Goal: Understand process/instructions: Learn how to perform a task or action

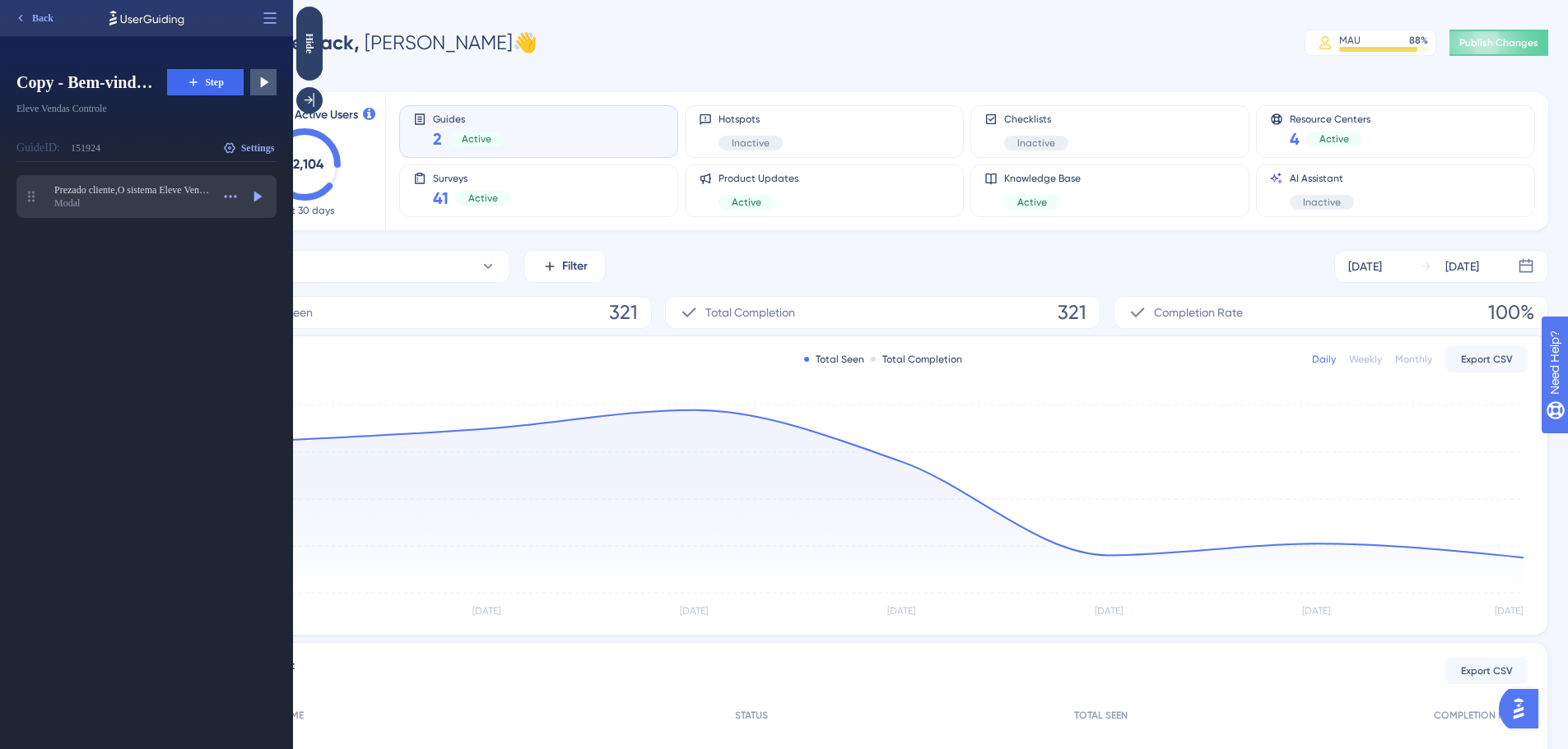
click at [130, 204] on div "Modal" at bounding box center [132, 203] width 157 height 13
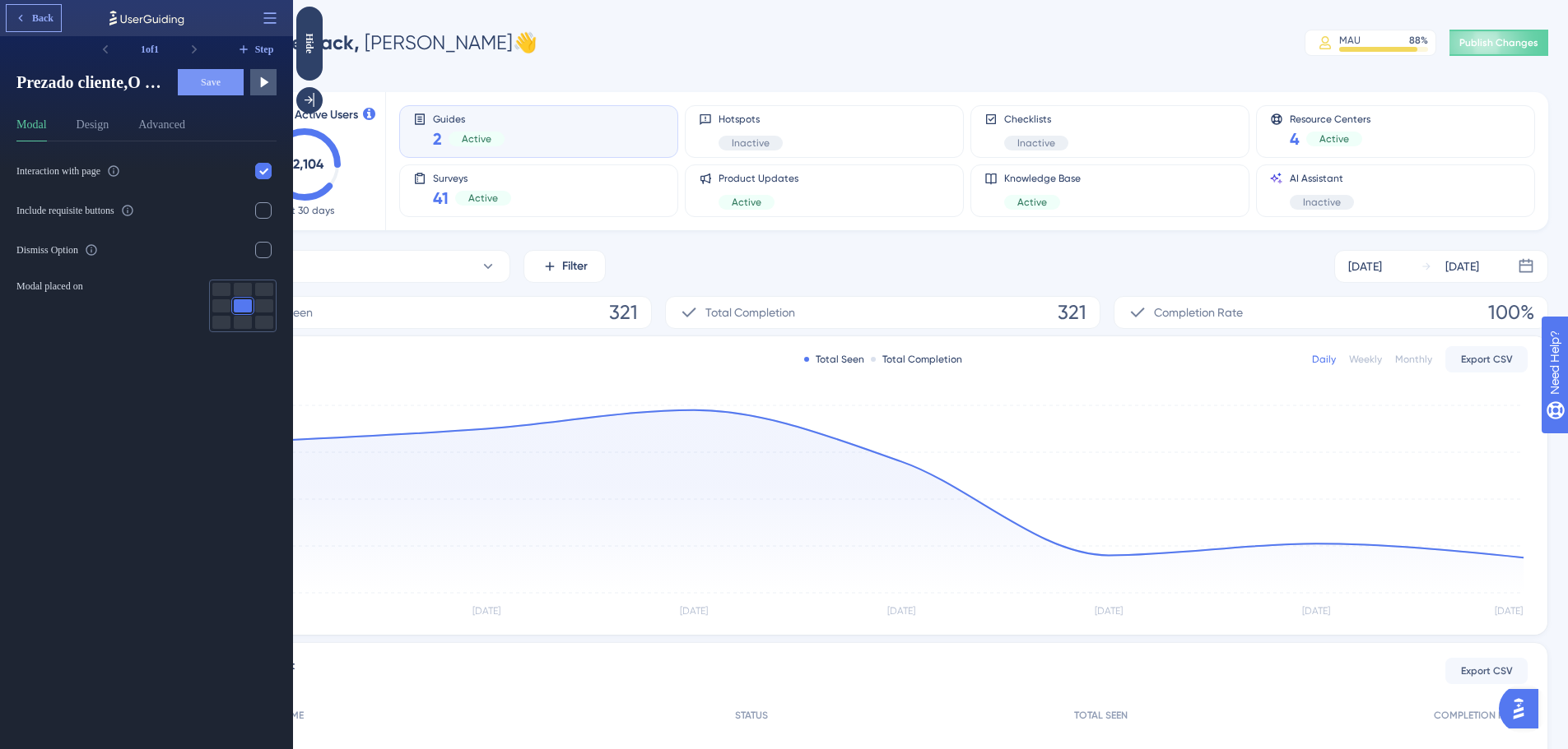
click at [59, 22] on button "Back" at bounding box center [33, 18] width 54 height 27
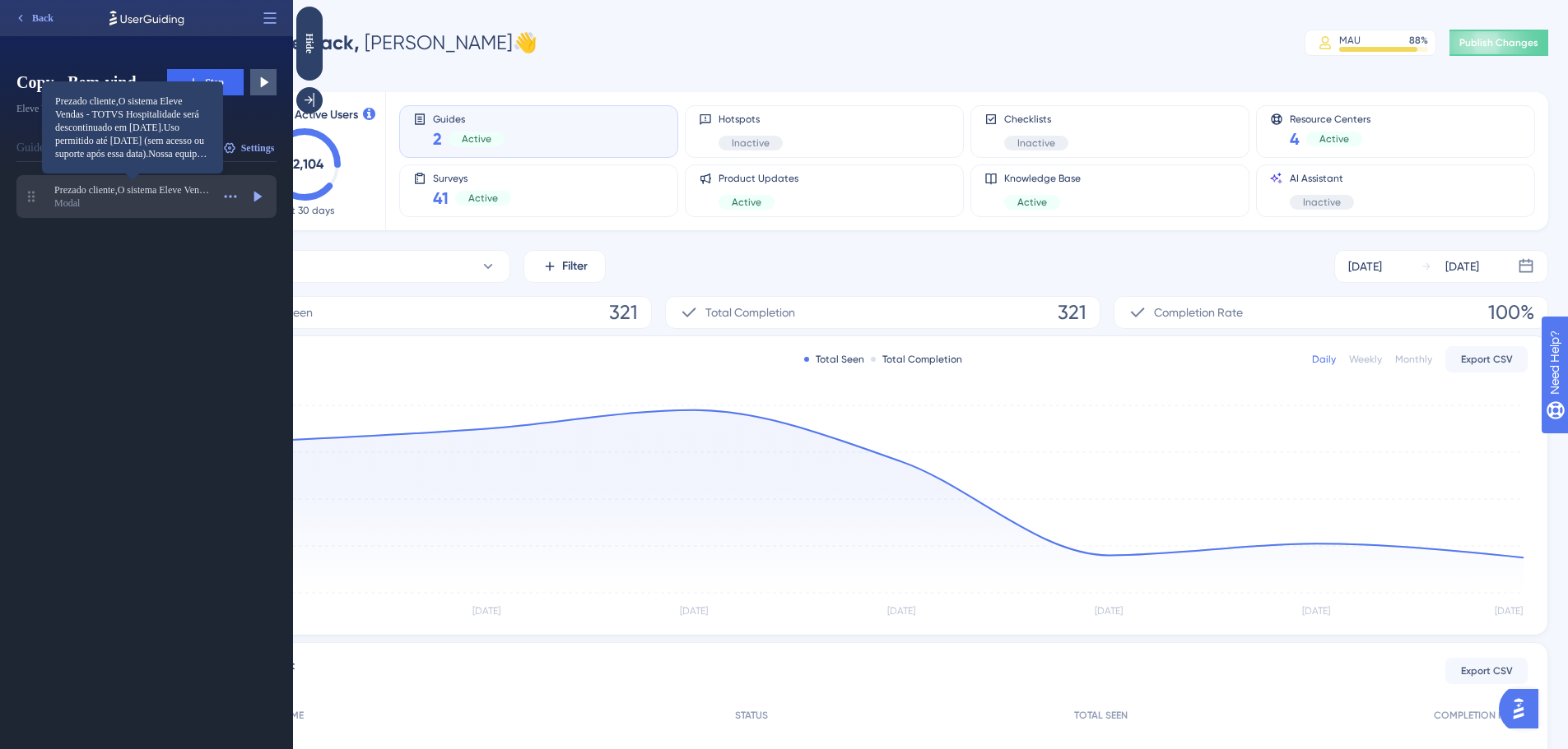
click at [95, 197] on div "Modal" at bounding box center [132, 203] width 157 height 13
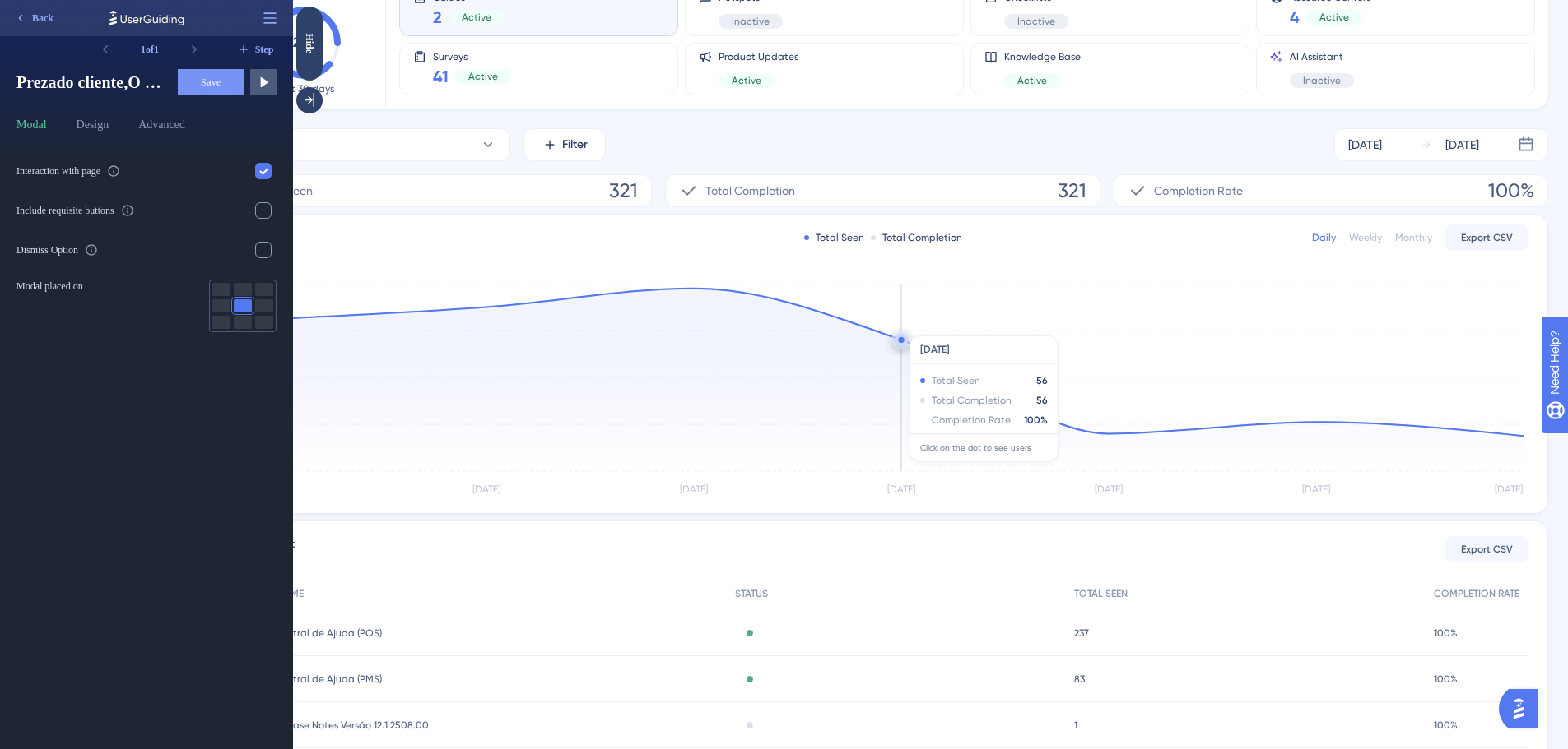
scroll to position [43, 0]
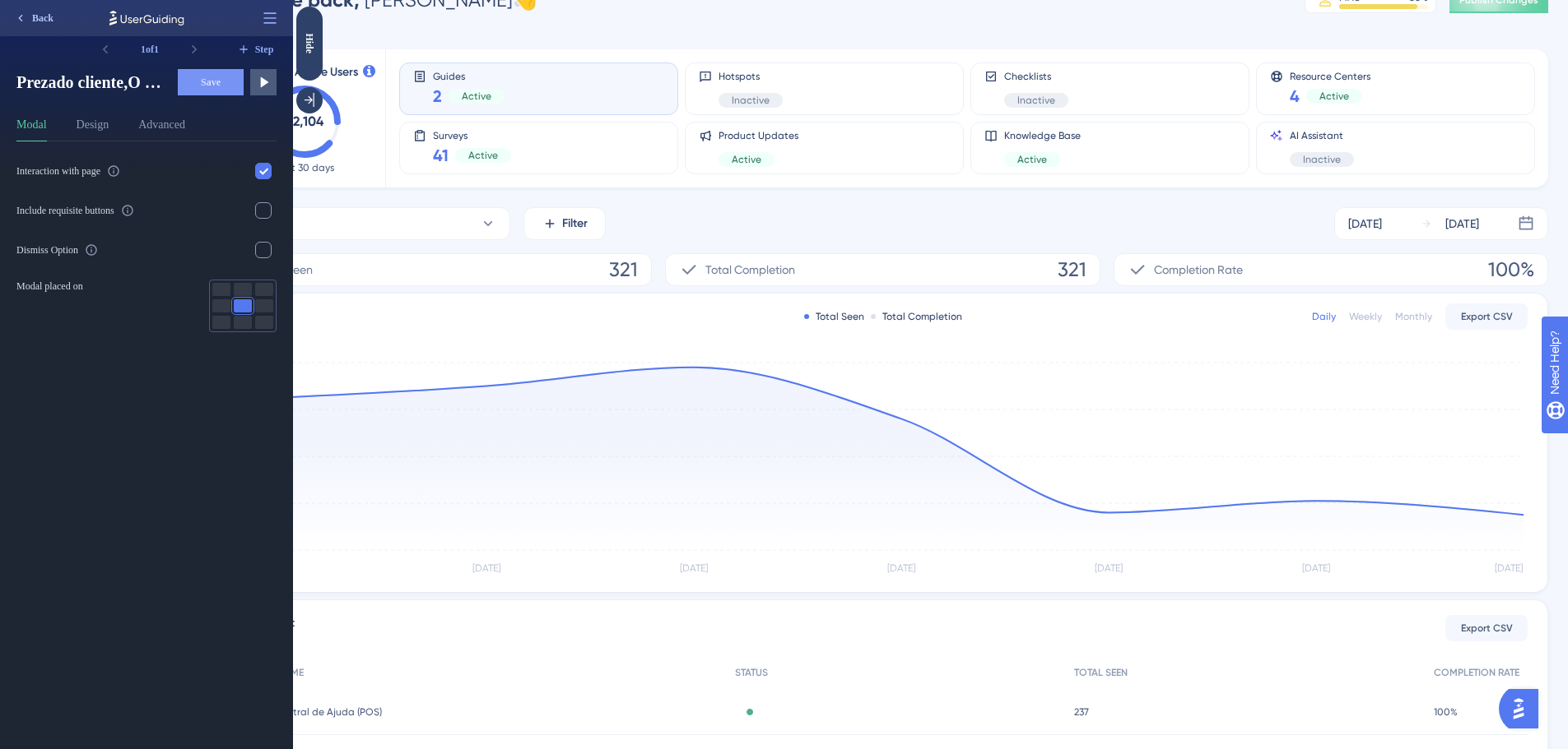
click at [41, 28] on button "Back" at bounding box center [33, 18] width 54 height 27
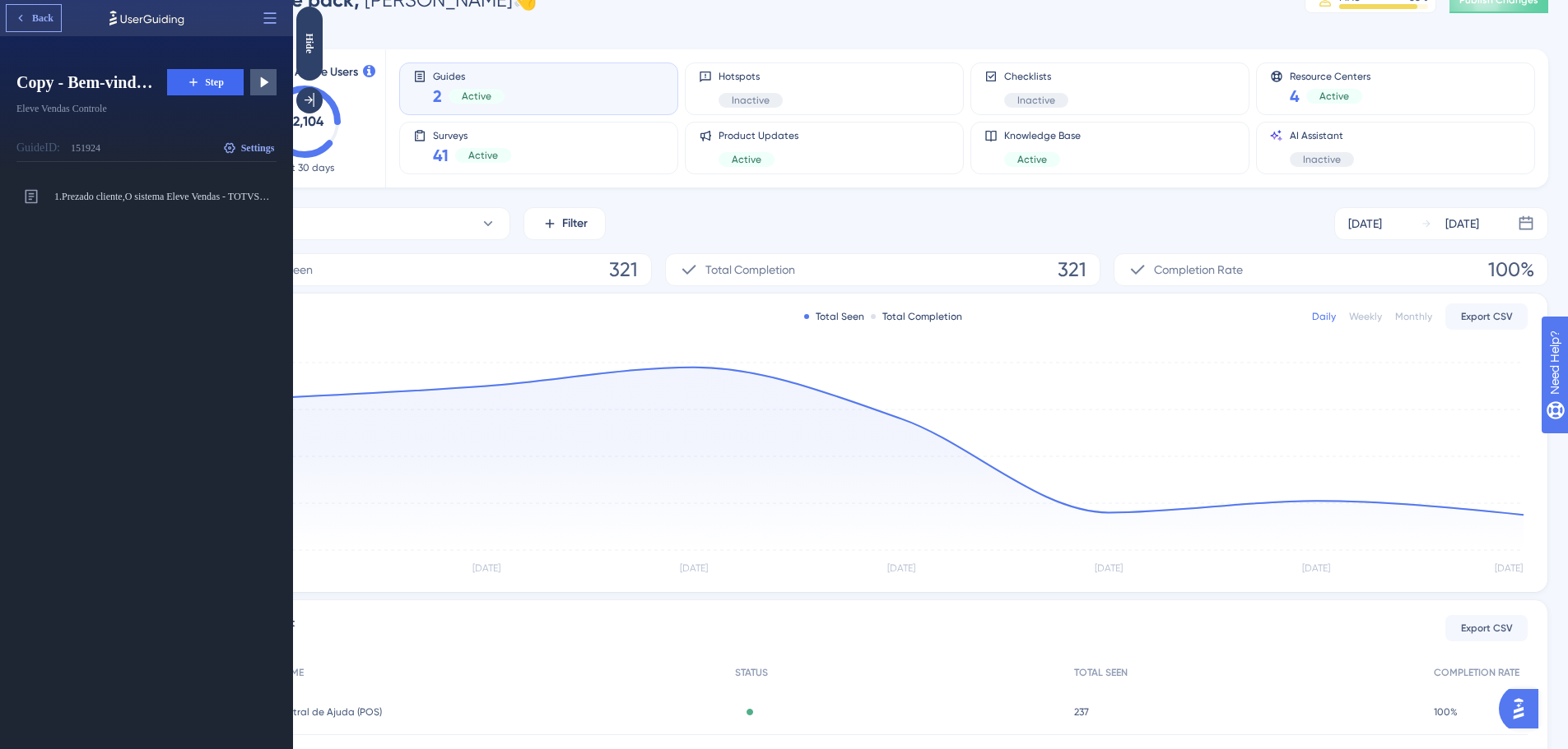
click at [40, 22] on span "Back" at bounding box center [43, 18] width 22 height 13
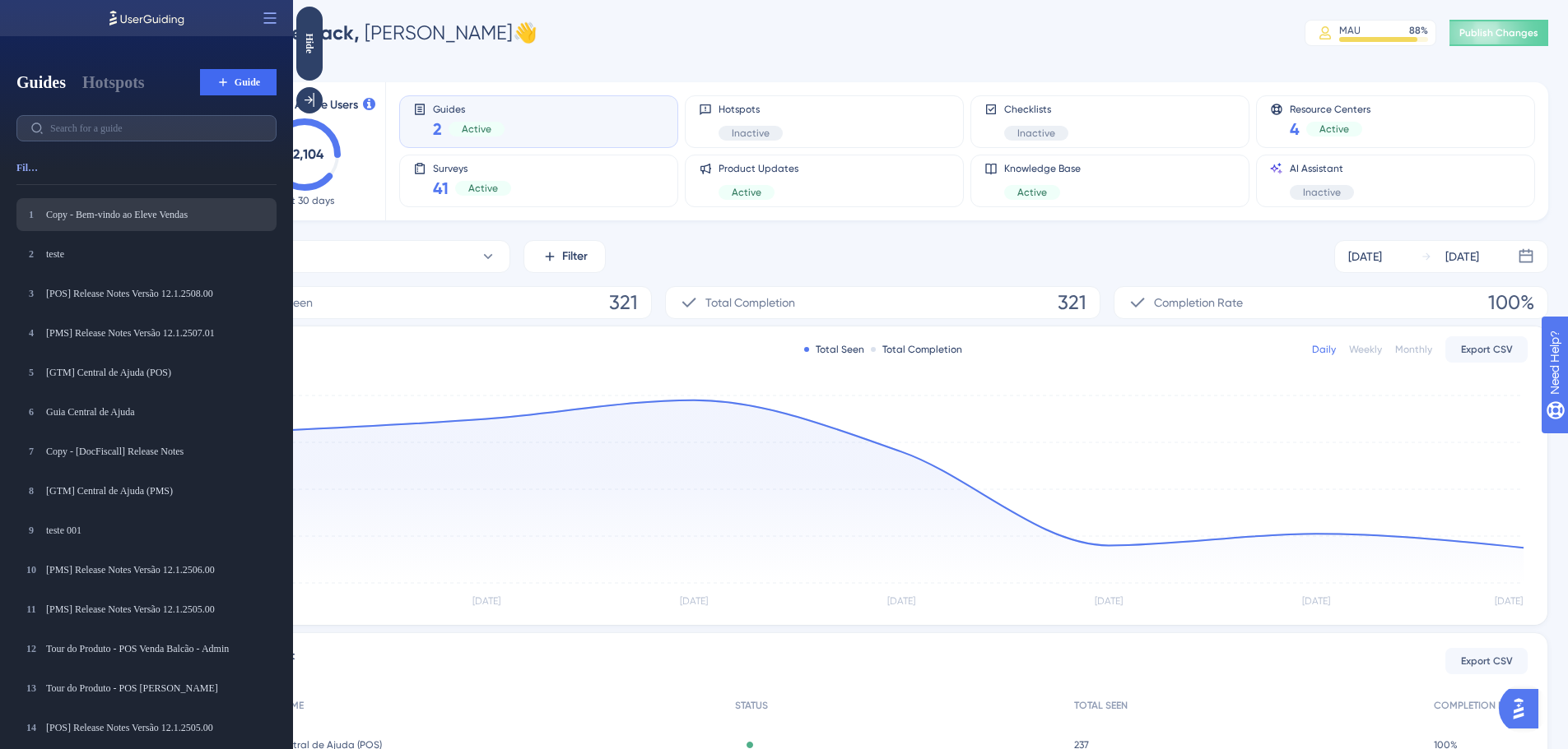
scroll to position [0, 0]
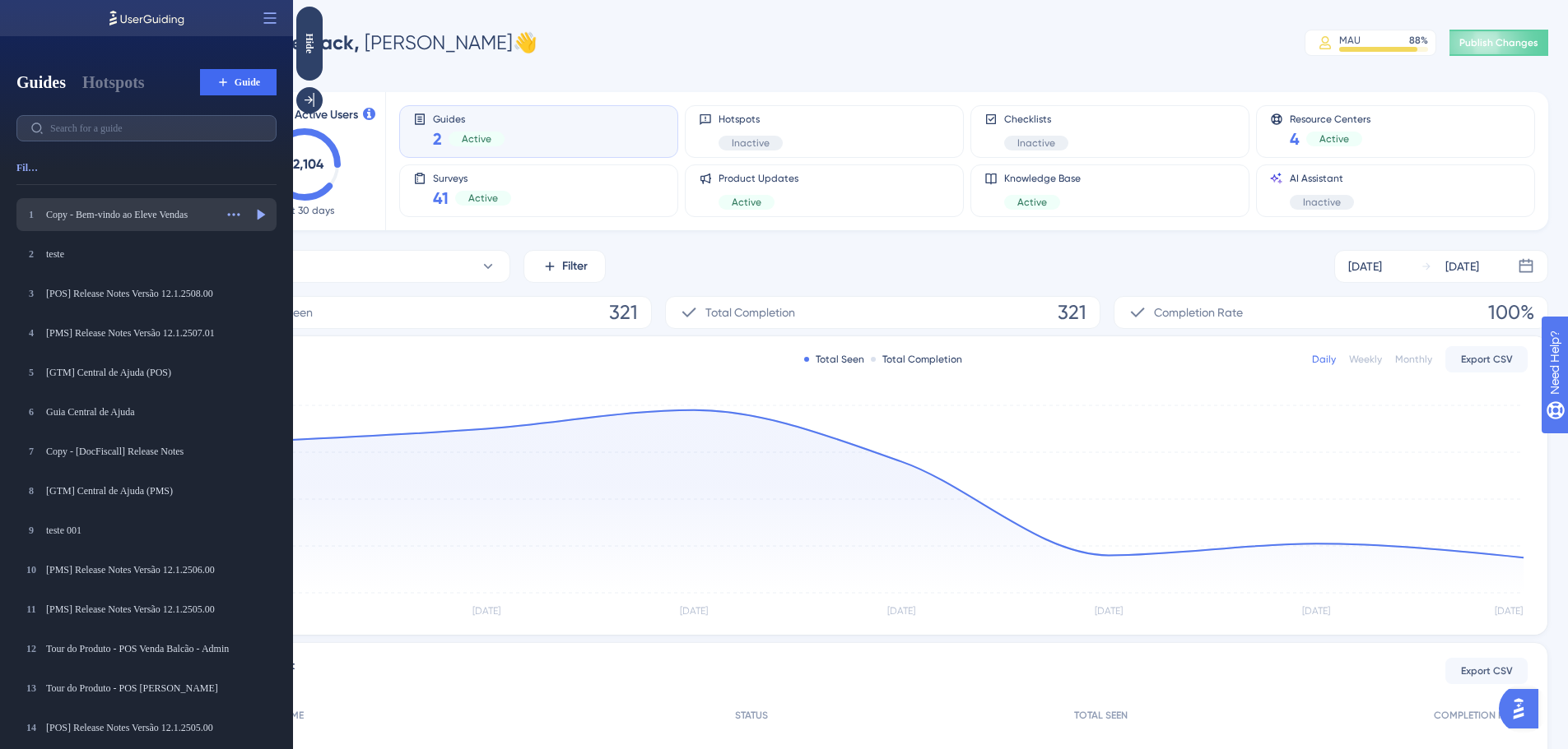
click at [99, 222] on div "1 Copy - Bem-vindo ao Eleve Vendas Copy - Bem-vindo ao Eleve Vendas" at bounding box center [118, 215] width 191 height 16
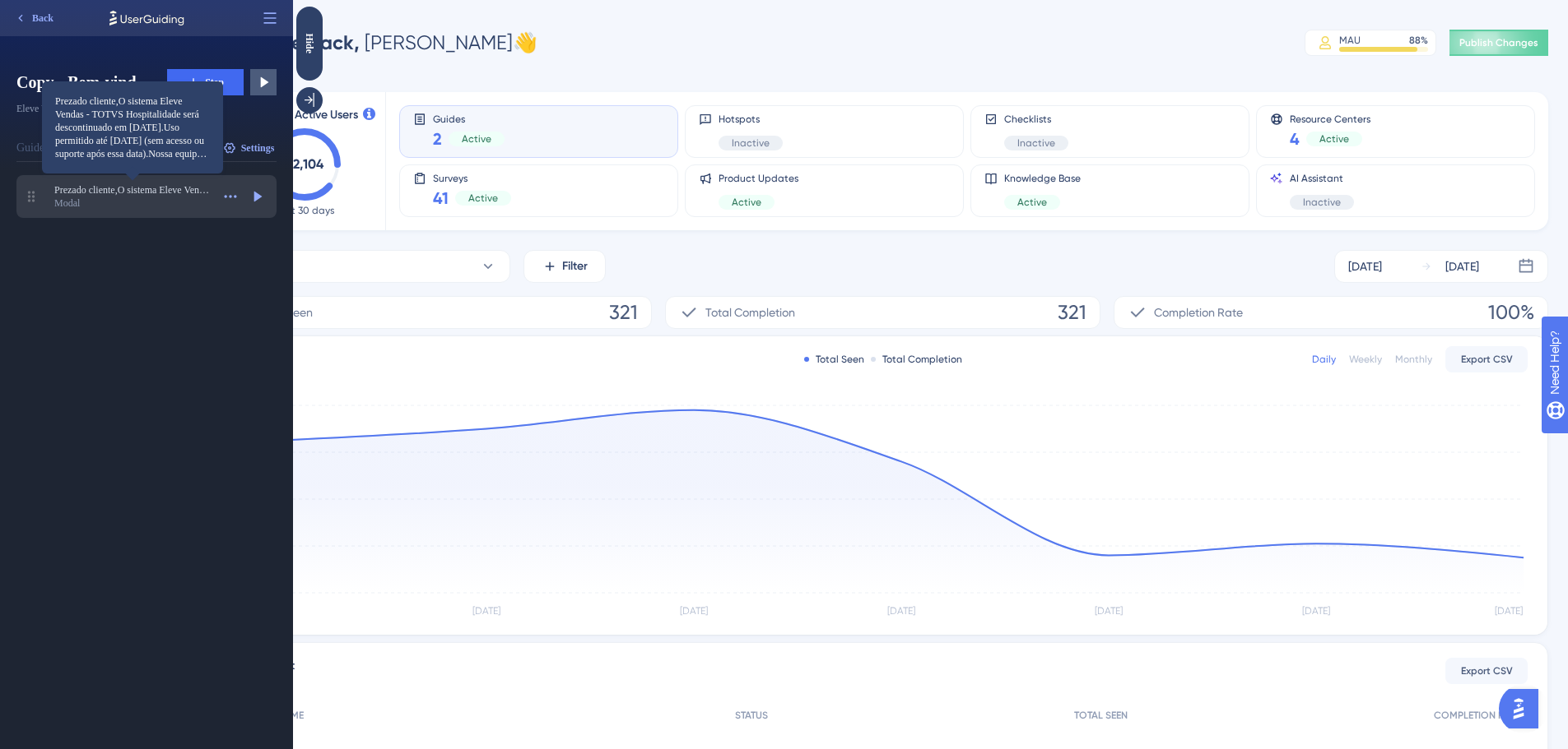
click at [86, 178] on div "Prezado cliente,O sistema Eleve Vendas - TOTVS Hospitalidade será descontinuado…" at bounding box center [146, 197] width 260 height 43
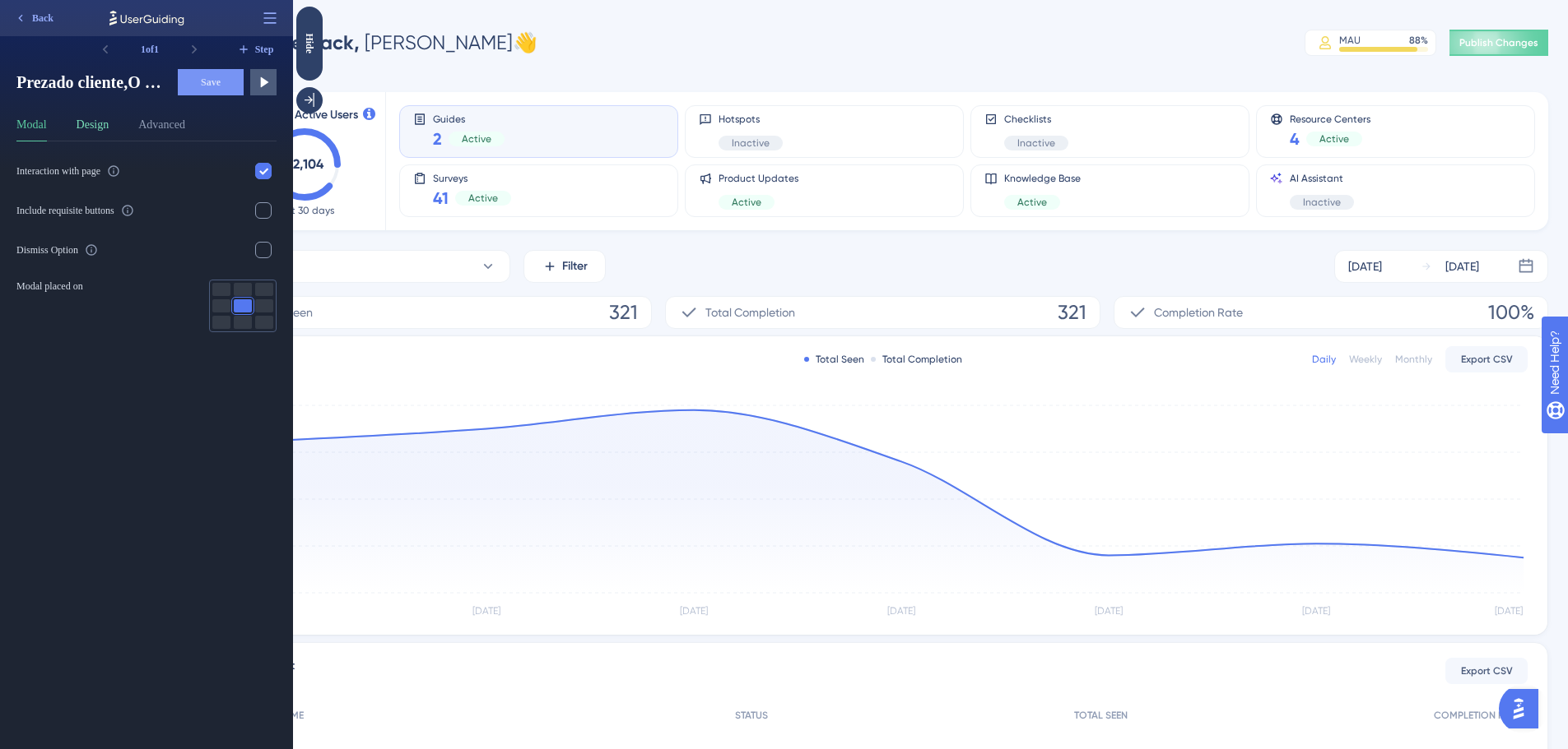
click at [89, 122] on button "Design" at bounding box center [93, 128] width 33 height 27
click at [38, 126] on button "Modal" at bounding box center [31, 128] width 30 height 27
click at [977, 272] on div "All Guides Filter [DATE] [DATE]" at bounding box center [882, 266] width 1331 height 33
click at [270, 90] on button at bounding box center [263, 83] width 27 height 27
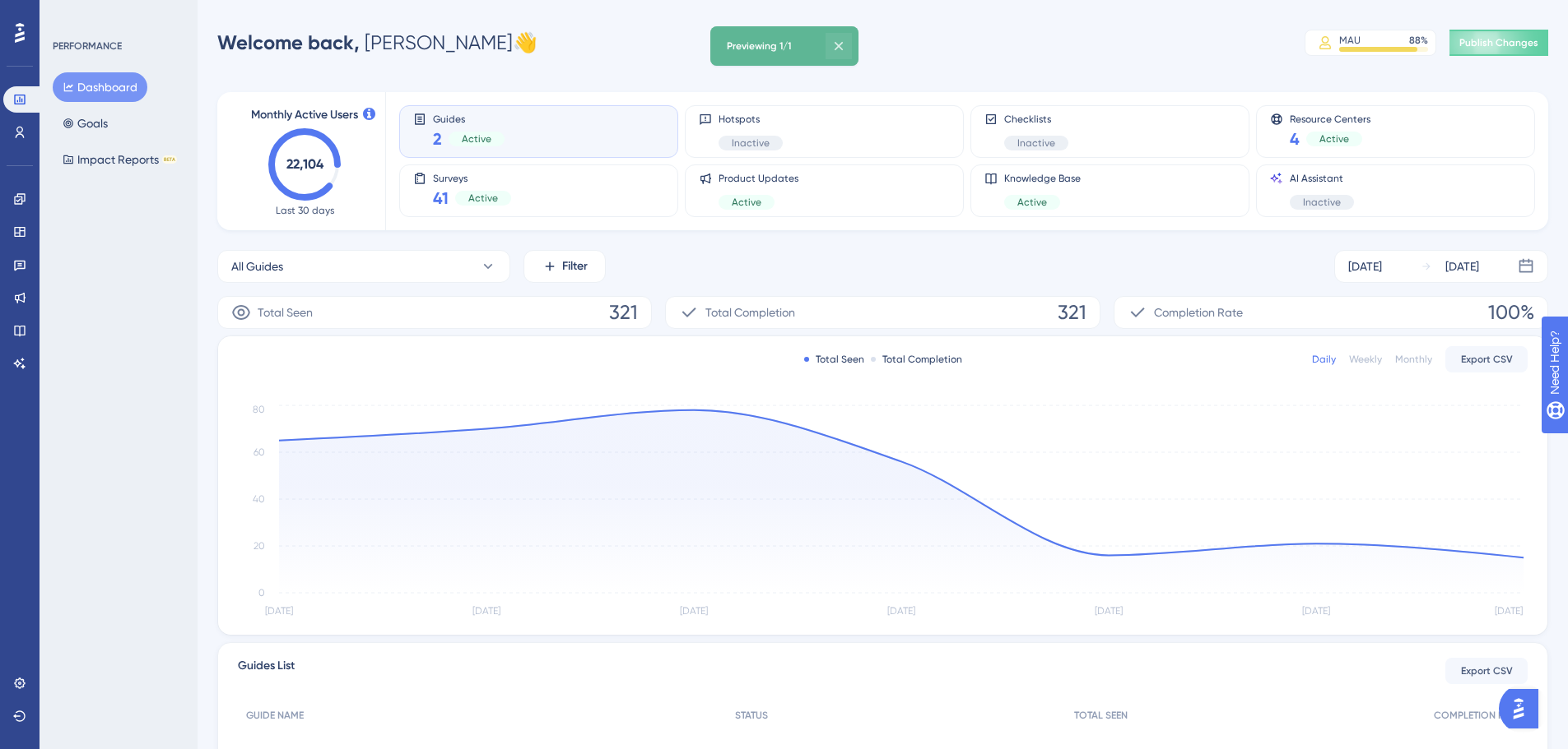
click at [847, 45] on icon at bounding box center [838, 46] width 16 height 16
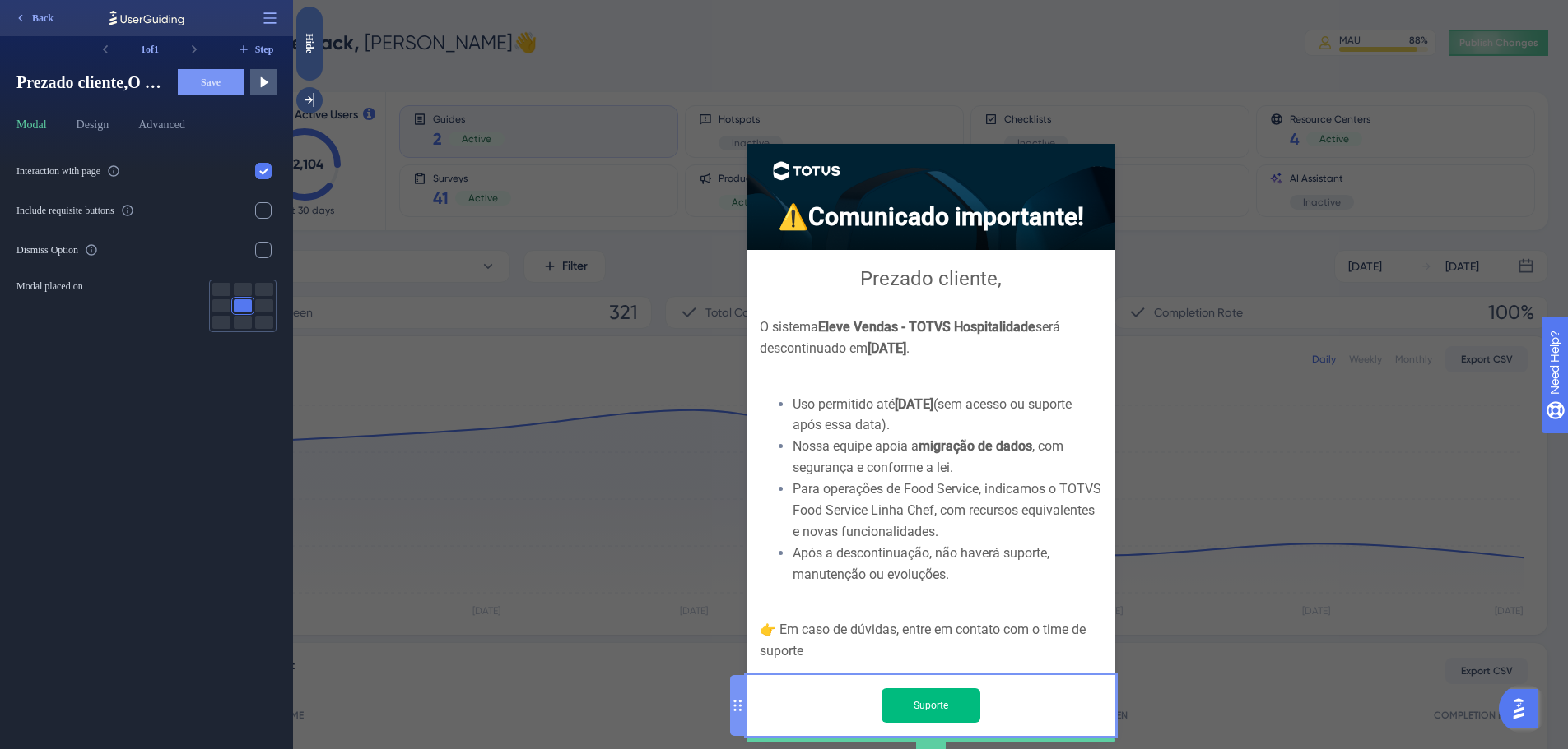
click at [922, 688] on input "Suporte" at bounding box center [931, 705] width 99 height 34
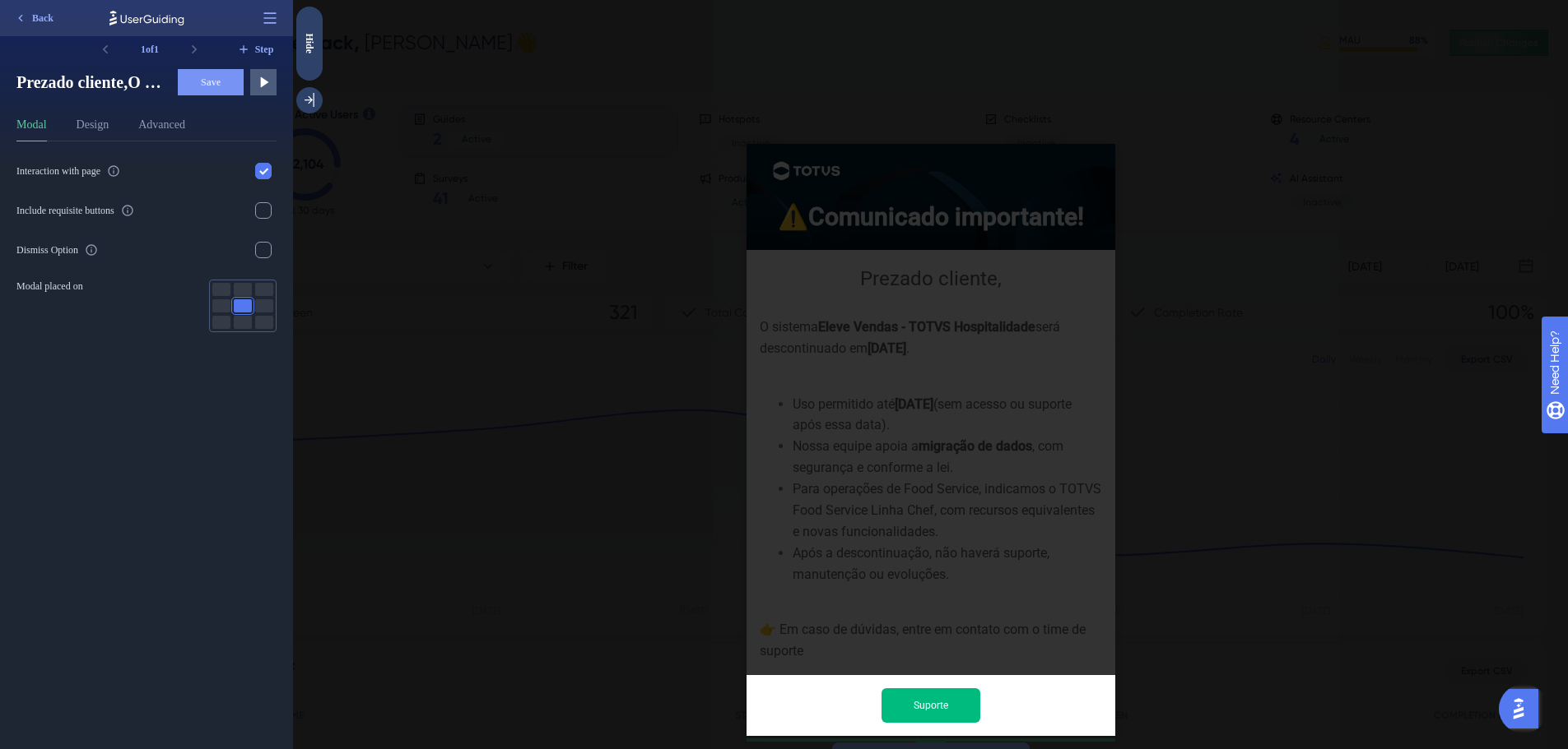
scroll to position [9, 0]
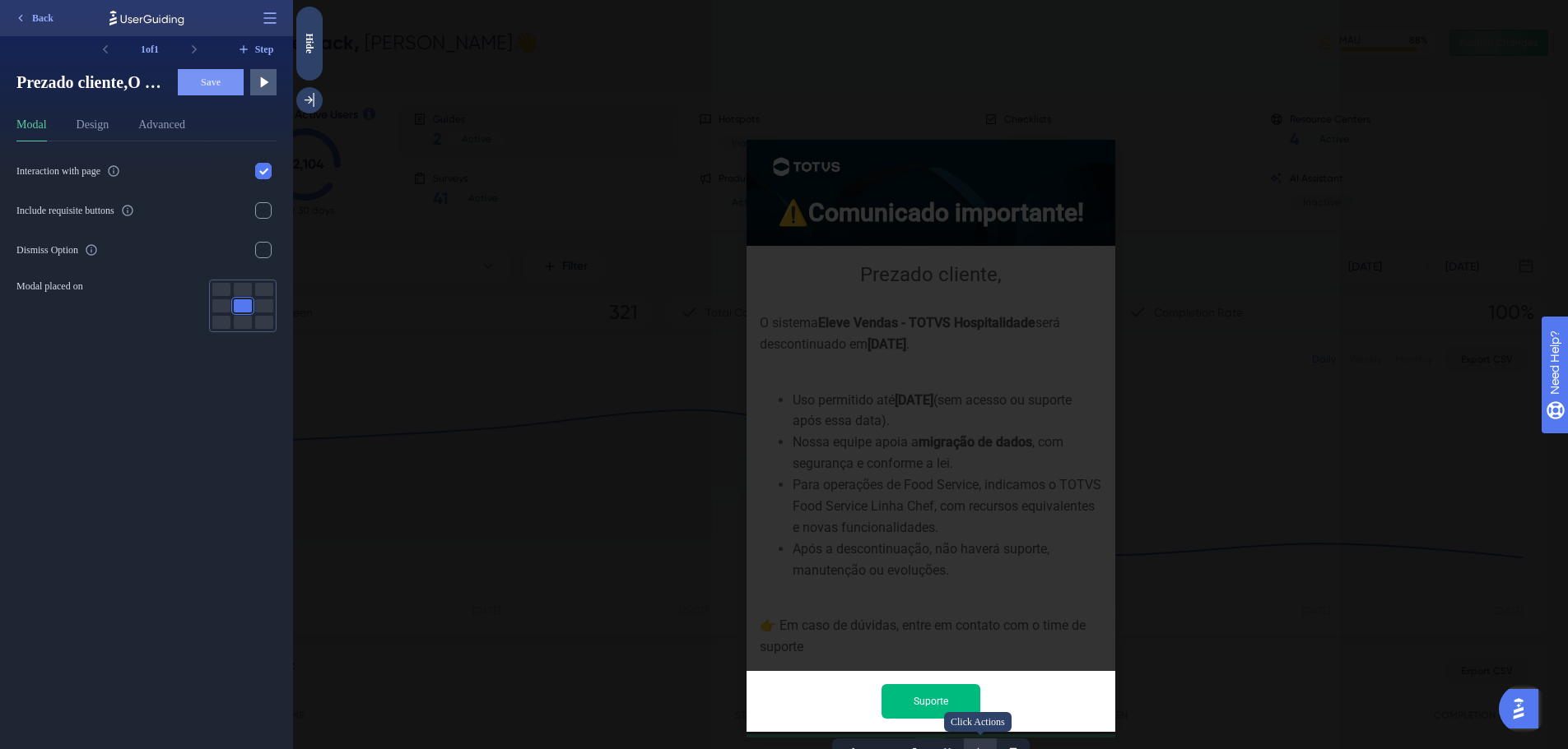
click at [978, 747] on icon at bounding box center [979, 755] width 16 height 16
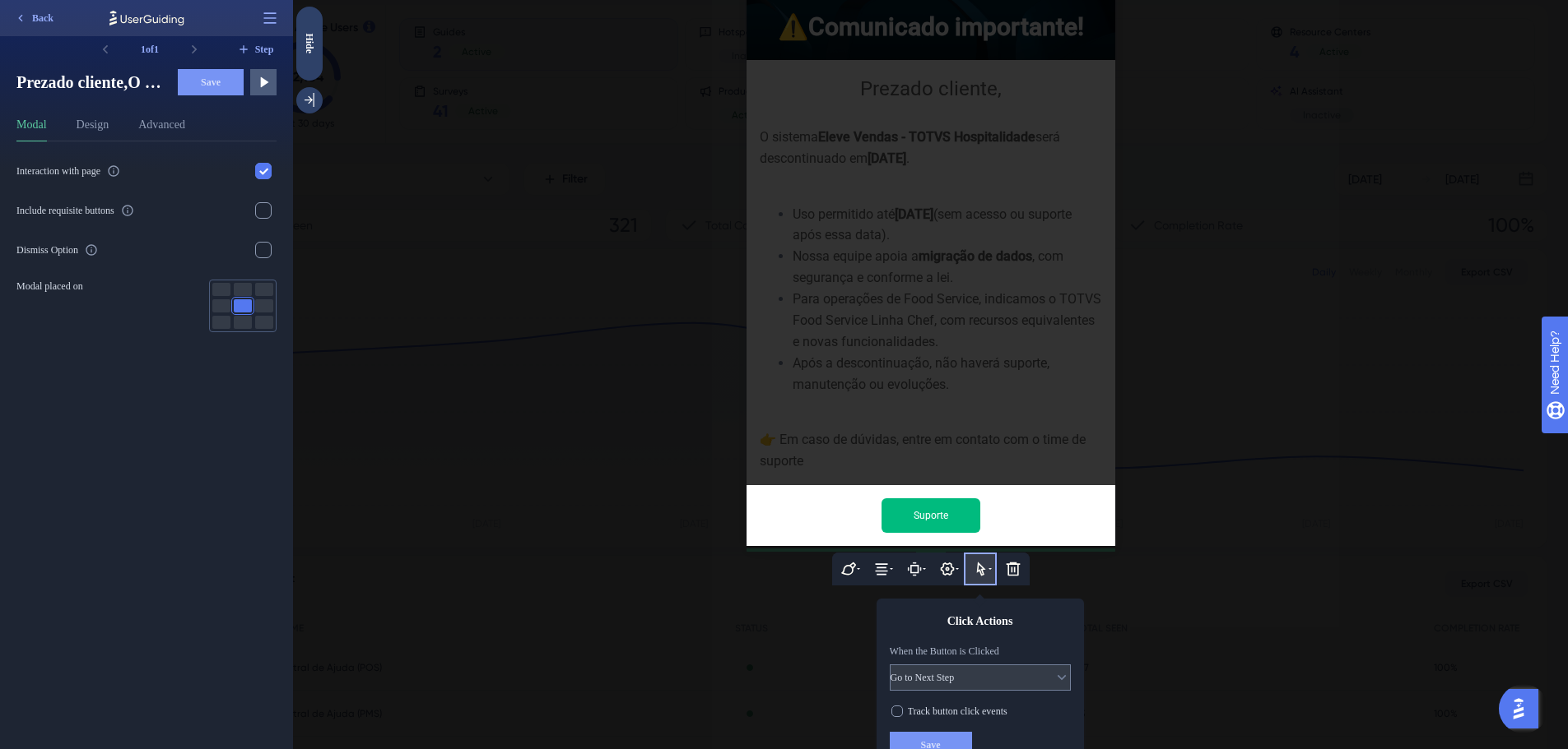
scroll to position [207, 0]
click at [1018, 665] on button "Go to Next Step" at bounding box center [980, 678] width 181 height 27
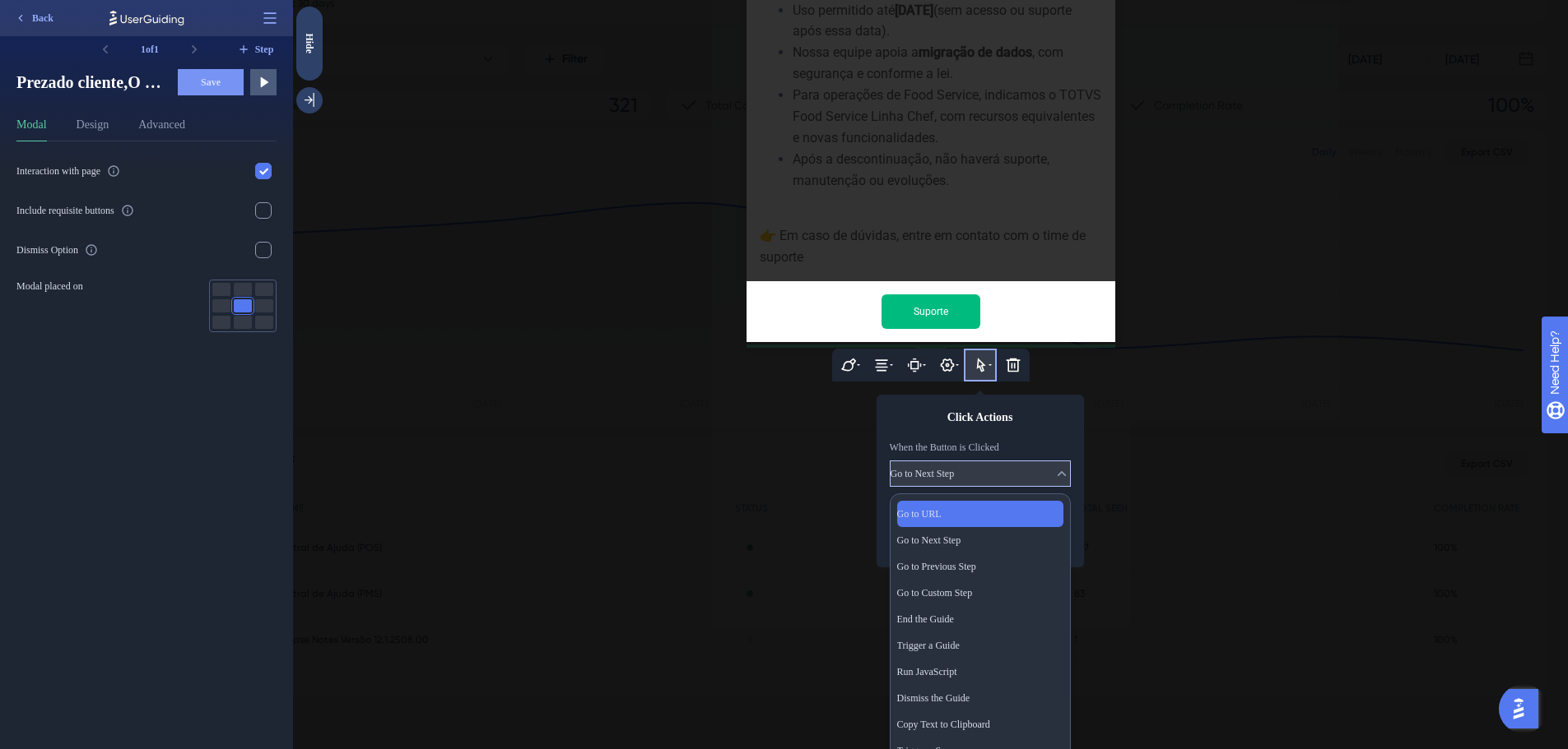
click at [969, 501] on div "Go to URL Go to URL" at bounding box center [980, 515] width 166 height 27
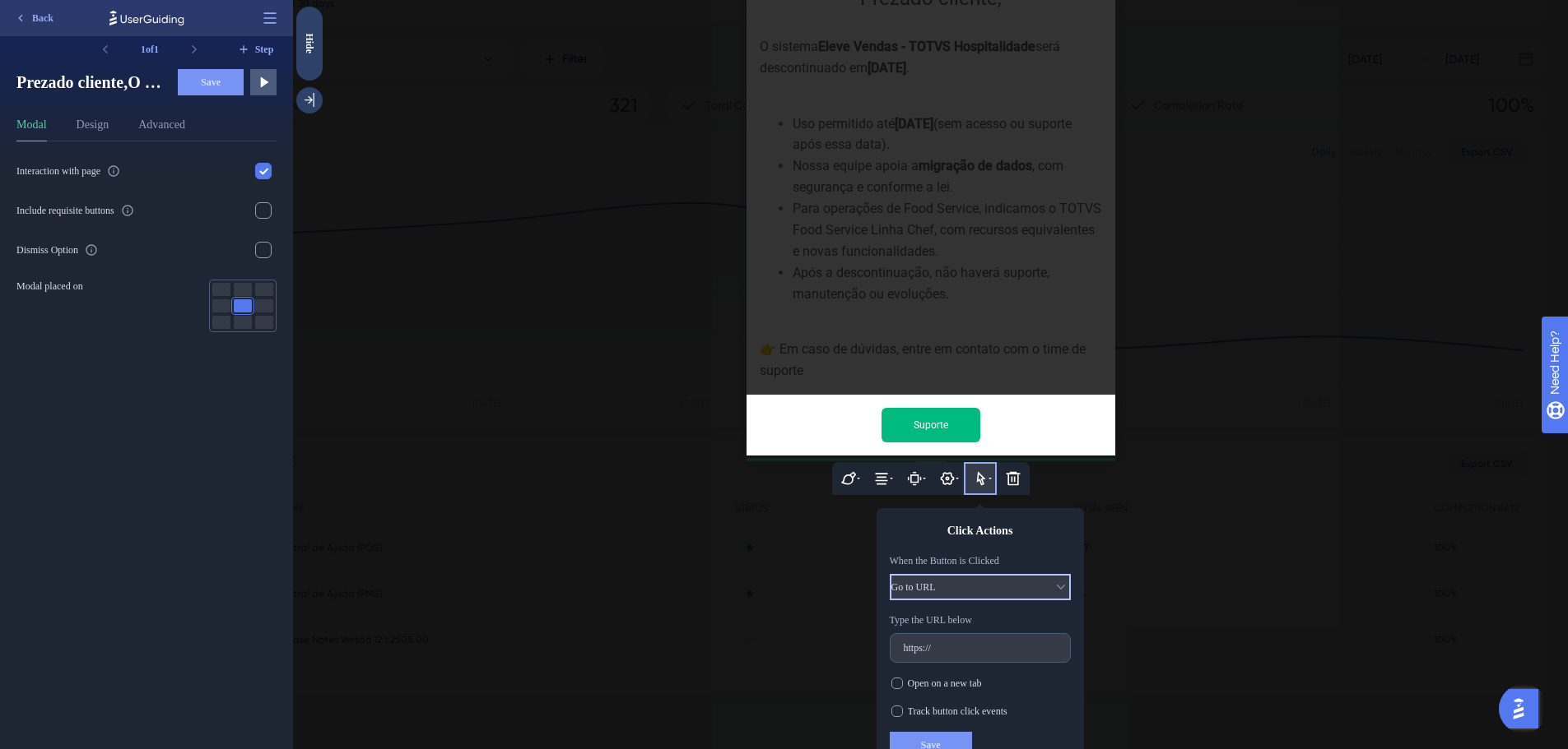
click at [994, 574] on button "Go to URL" at bounding box center [980, 588] width 181 height 27
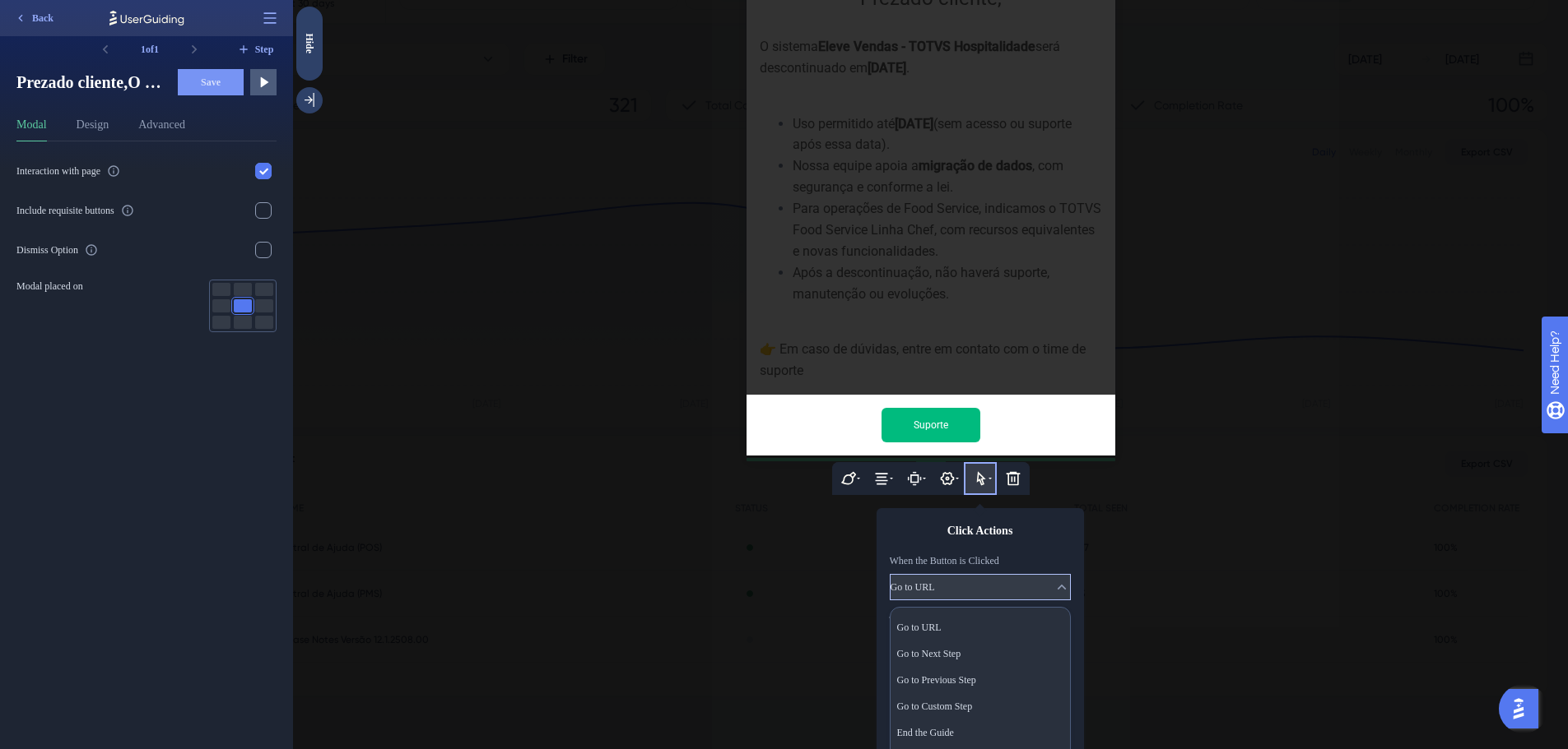
scroll to position [400, 0]
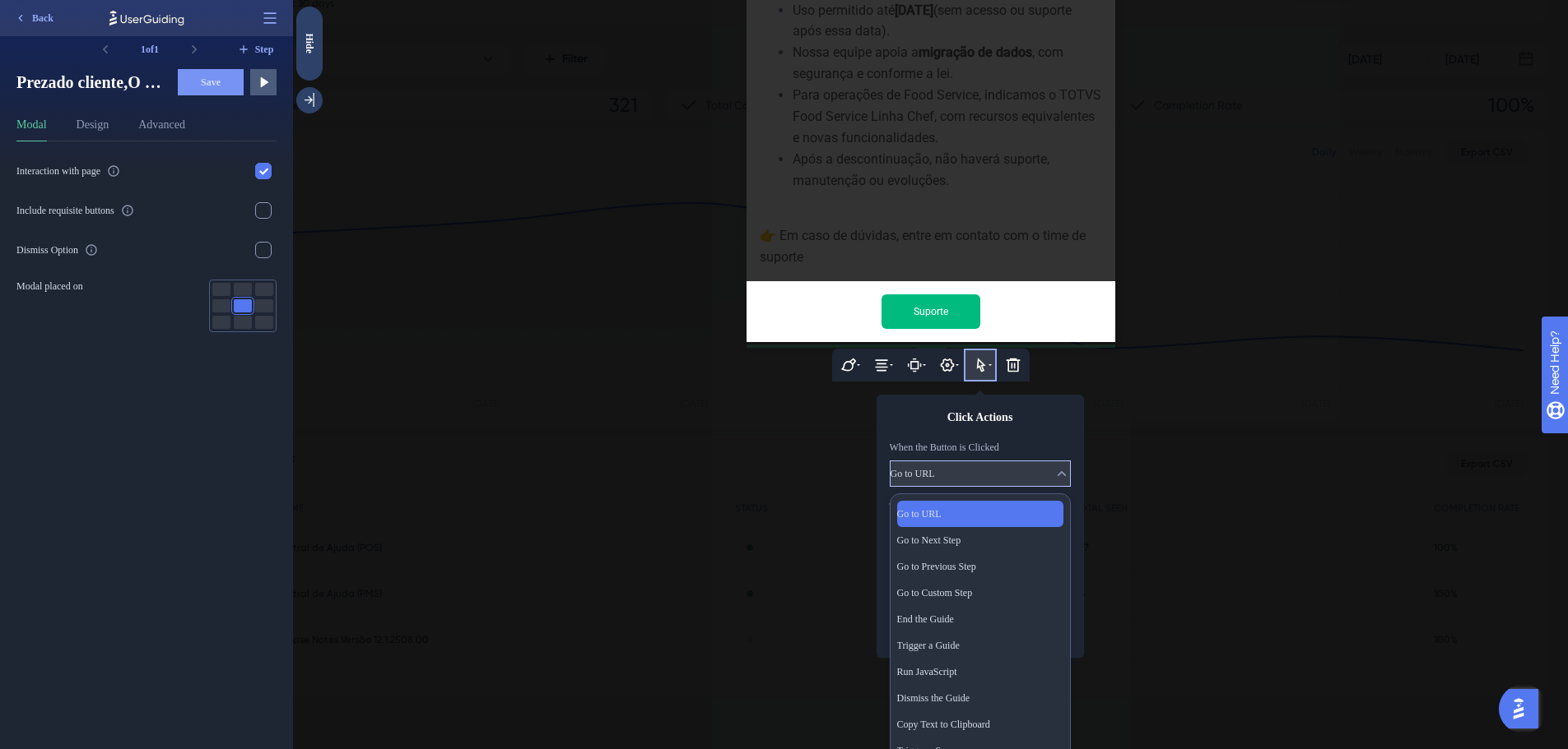
click at [961, 501] on div "Go to URL Go to URL" at bounding box center [980, 515] width 166 height 27
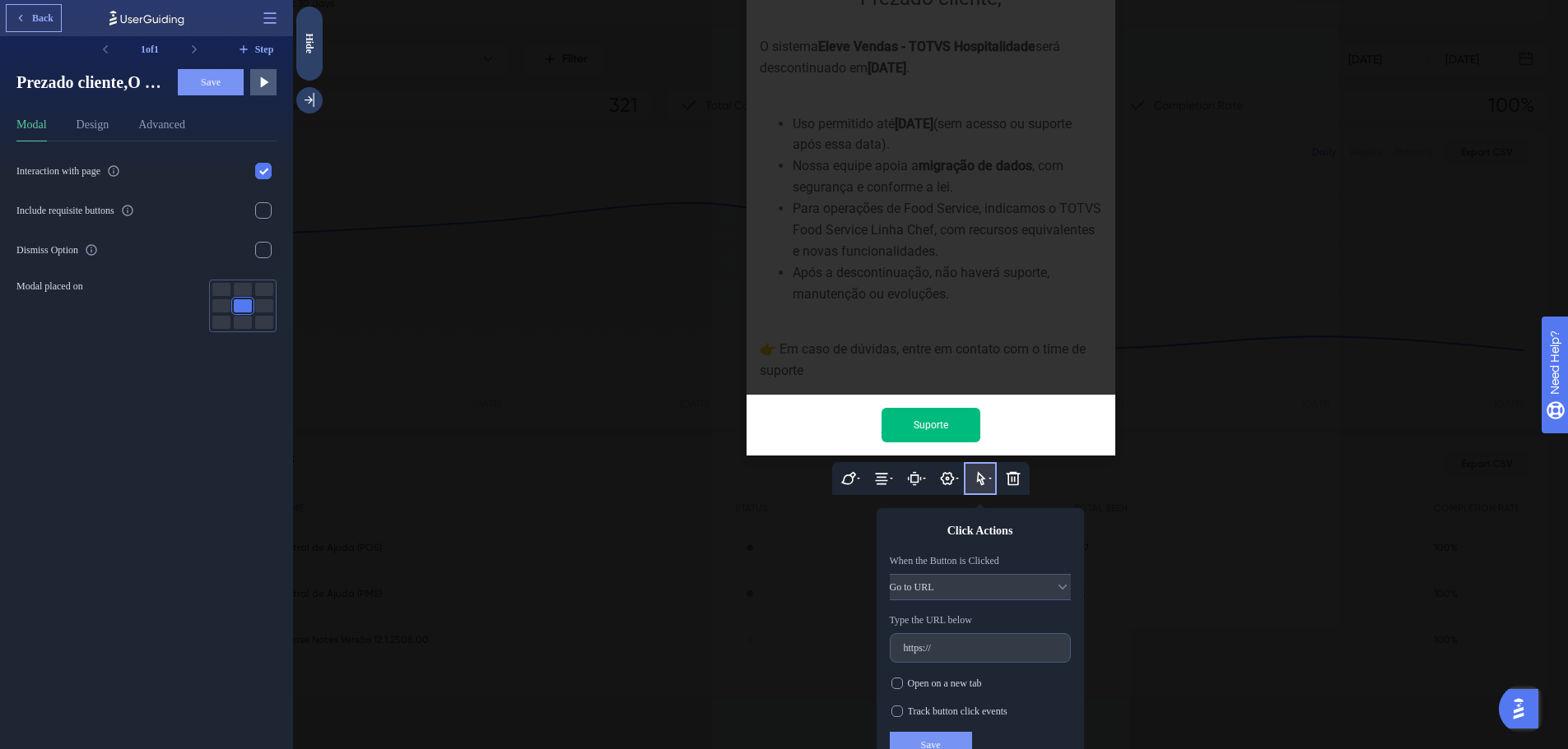
click at [34, 15] on span "Back" at bounding box center [43, 18] width 22 height 13
